Goal: Information Seeking & Learning: Check status

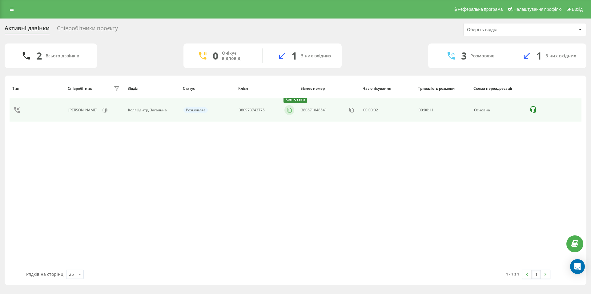
click at [288, 109] on icon at bounding box center [290, 110] width 6 height 6
click at [291, 108] on icon at bounding box center [288, 109] width 3 height 3
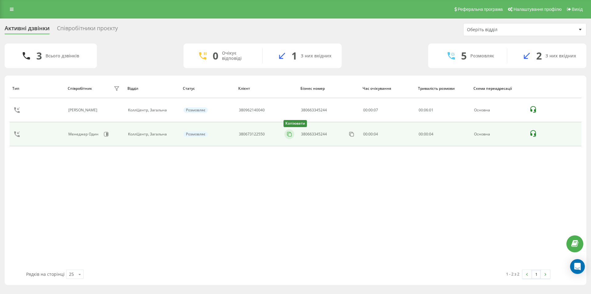
click at [287, 135] on icon at bounding box center [290, 134] width 6 height 6
click at [290, 132] on icon at bounding box center [290, 134] width 6 height 6
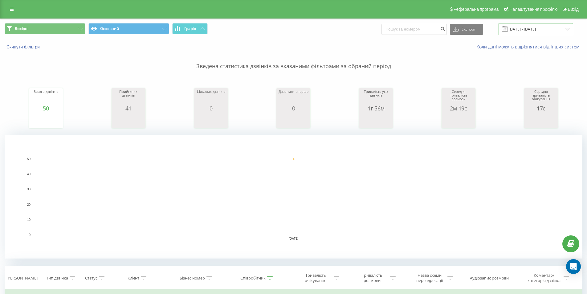
click at [537, 31] on input "18.09.2025 - 18.09.2025" at bounding box center [535, 29] width 75 height 12
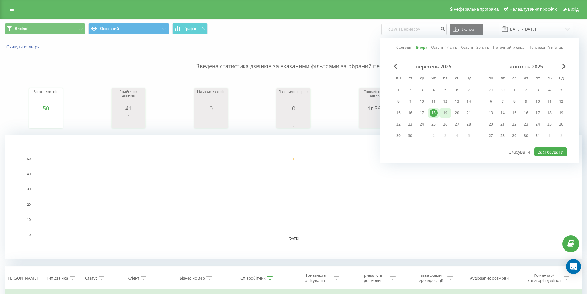
click at [448, 111] on div "19" at bounding box center [445, 113] width 8 height 8
click at [546, 151] on button "Застосувати" at bounding box center [550, 151] width 33 height 9
type input "19.09.2025 - 19.09.2025"
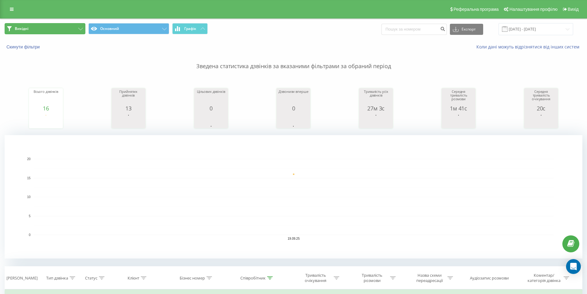
click at [51, 27] on button "Вихідні" at bounding box center [45, 28] width 81 height 11
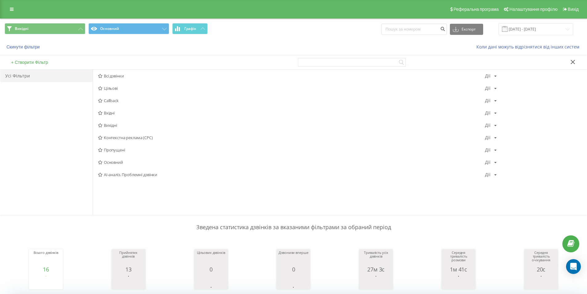
click at [66, 224] on p "Зведена статистика дзвінків за вказаними фільтрами за обраний період" at bounding box center [294, 221] width 578 height 20
click at [27, 228] on p "Зведена статистика дзвінків за вказаними фільтрами за обраний період" at bounding box center [294, 221] width 578 height 20
click at [115, 114] on span "Вхідні" at bounding box center [291, 113] width 387 height 4
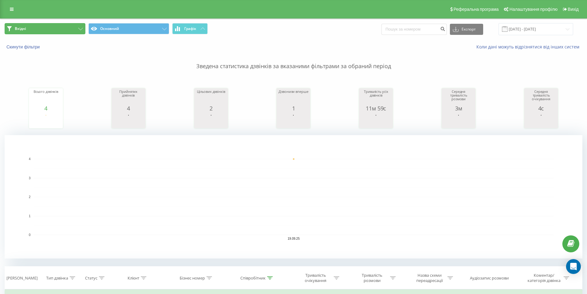
click at [68, 30] on button "Вхідні" at bounding box center [45, 28] width 81 height 11
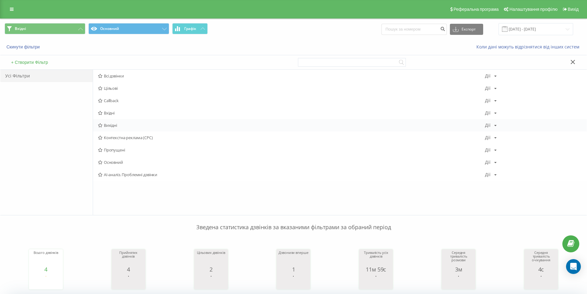
click at [118, 123] on span "Вихідні" at bounding box center [291, 125] width 387 height 4
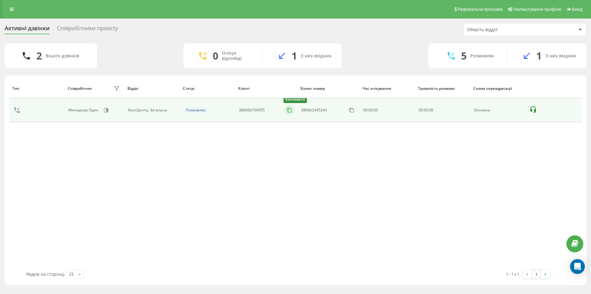
click at [290, 112] on icon at bounding box center [290, 110] width 6 height 6
drag, startPoint x: 288, startPoint y: 109, endPoint x: 285, endPoint y: 101, distance: 8.0
click at [0, 0] on icon at bounding box center [0, 0] width 0 height 0
click at [285, 111] on div "380987629958" at bounding box center [266, 110] width 55 height 10
click at [287, 111] on button at bounding box center [290, 110] width 10 height 7
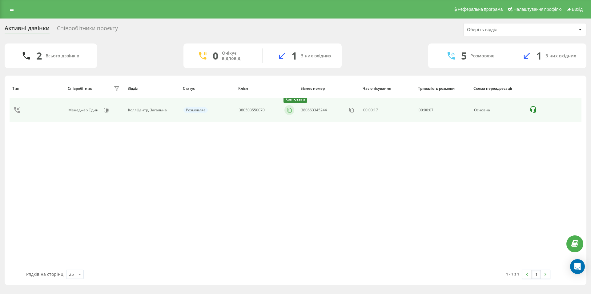
click at [290, 109] on icon at bounding box center [290, 110] width 6 height 6
